Goal: Navigation & Orientation: Find specific page/section

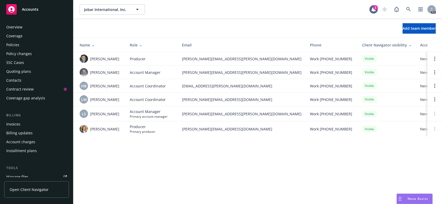
scroll to position [136, 0]
